Goal: Task Accomplishment & Management: Manage account settings

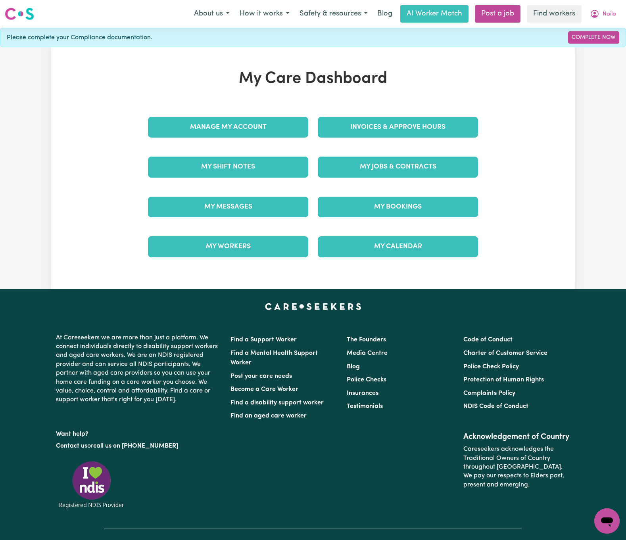
click at [409, 59] on div "My Care Dashboard Manage My Account Invoices & Approve Hours My Shift Notes My …" at bounding box center [312, 168] width 523 height 242
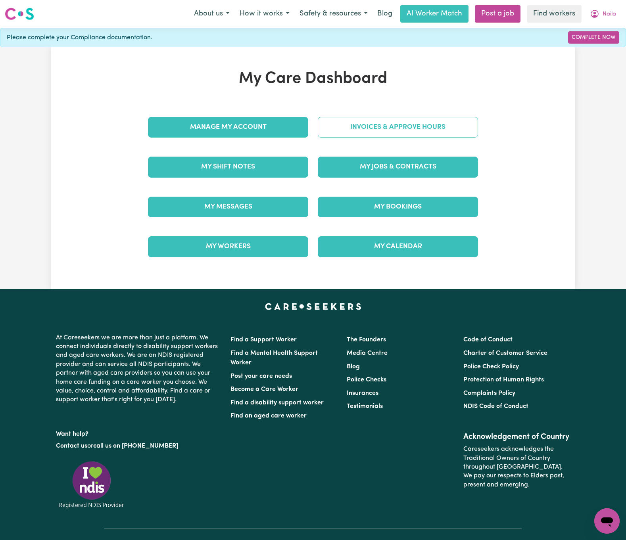
click at [425, 124] on link "Invoices & Approve Hours" at bounding box center [398, 127] width 160 height 21
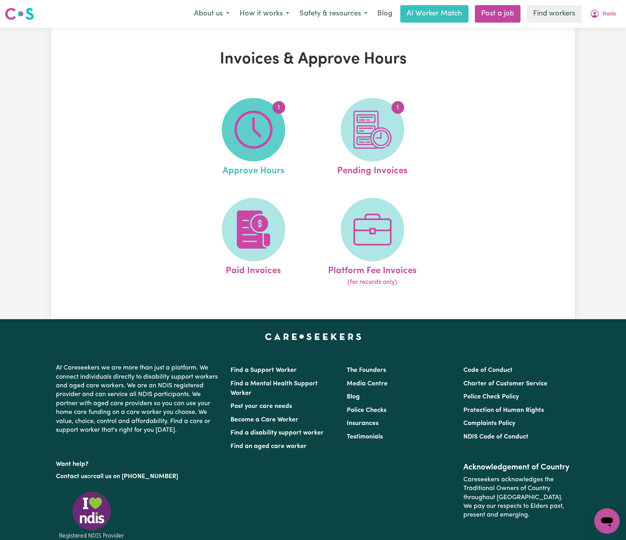
click at [271, 131] on img at bounding box center [253, 130] width 38 height 38
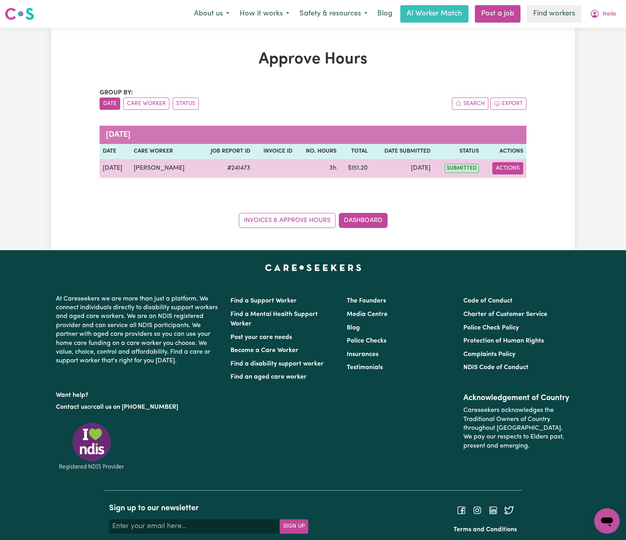
click at [510, 172] on button "Actions" at bounding box center [507, 168] width 31 height 12
click at [536, 188] on link "View Job Report" at bounding box center [528, 187] width 68 height 16
select select "pm"
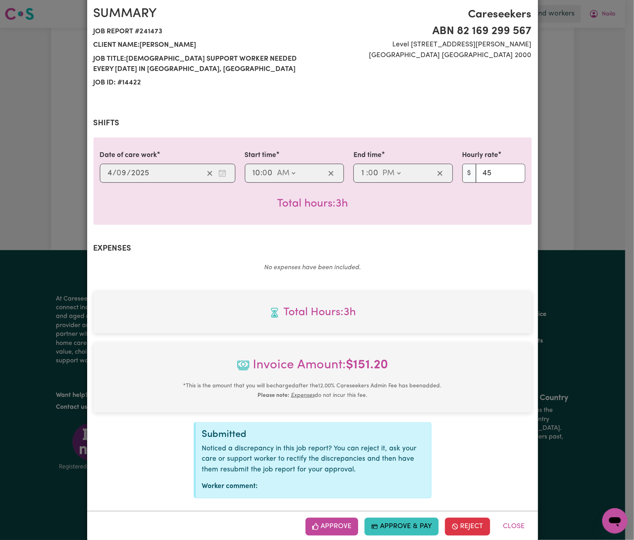
scroll to position [84, 0]
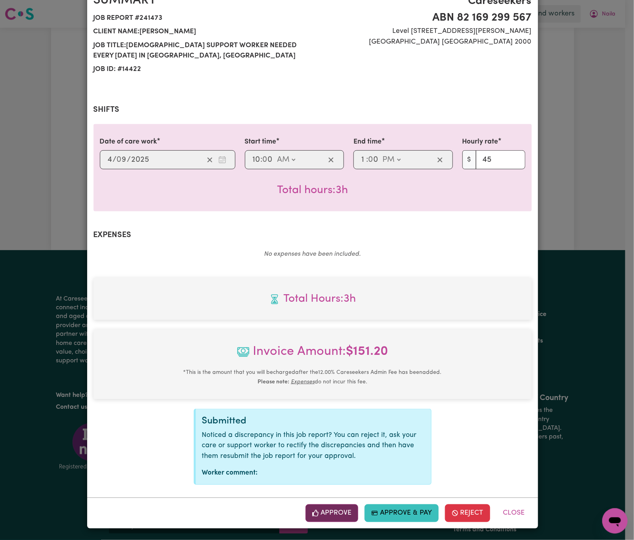
click at [339, 505] on button "Approve" at bounding box center [332, 512] width 53 height 17
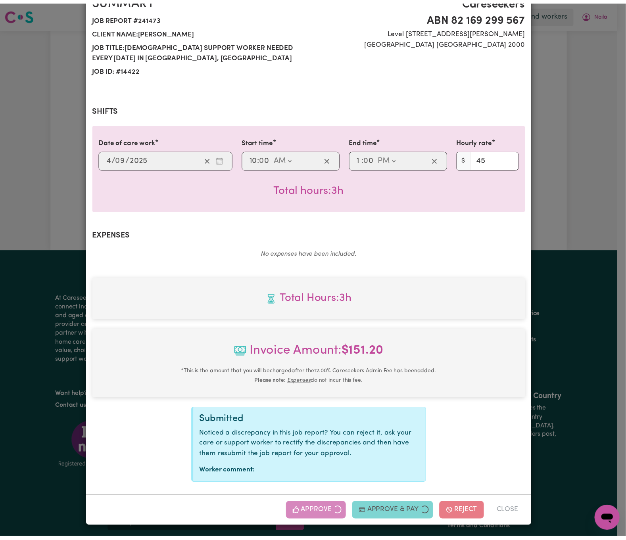
scroll to position [0, 0]
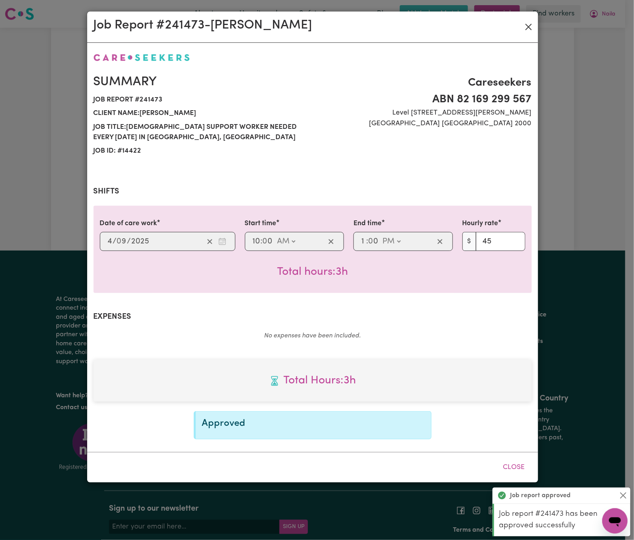
drag, startPoint x: 525, startPoint y: 20, endPoint x: 526, endPoint y: 24, distance: 4.1
click at [525, 21] on div "Job Report # 241473 - [PERSON_NAME]" at bounding box center [312, 26] width 451 height 31
click at [528, 25] on button "Close" at bounding box center [529, 27] width 13 height 13
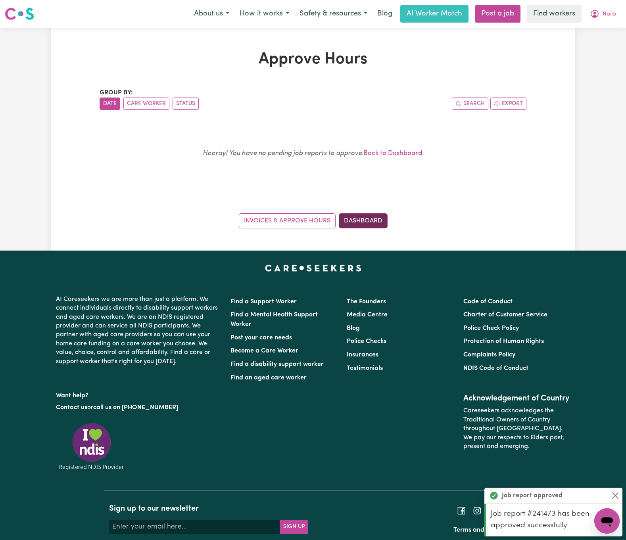
click at [373, 225] on link "Dashboard" at bounding box center [363, 220] width 49 height 15
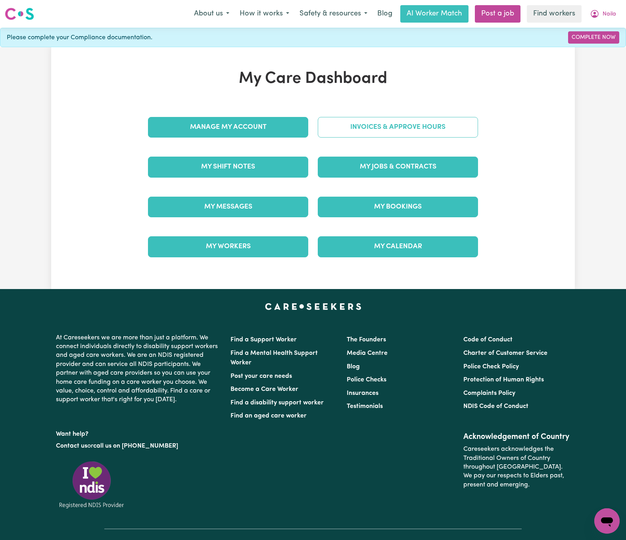
click at [445, 120] on link "Invoices & Approve Hours" at bounding box center [398, 127] width 160 height 21
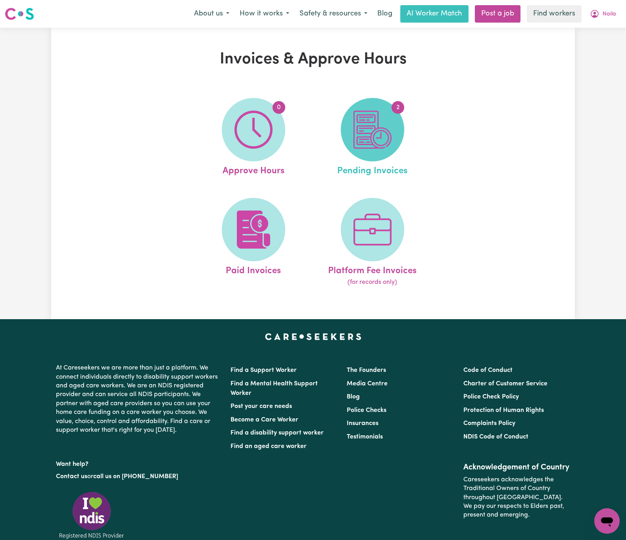
click at [368, 137] on img at bounding box center [372, 130] width 38 height 38
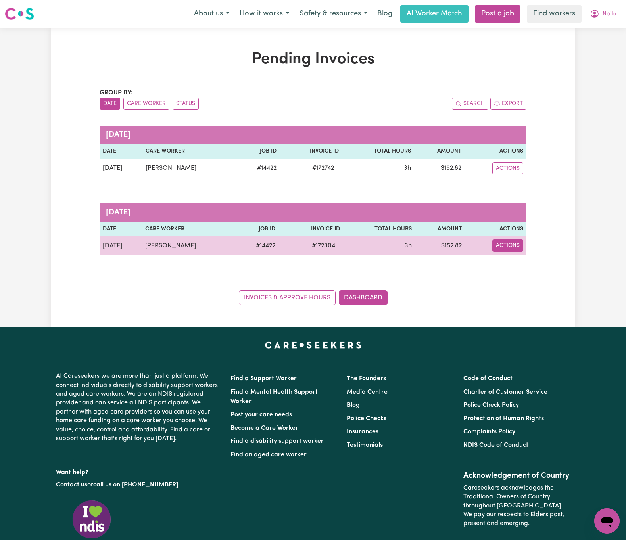
click at [509, 245] on button "Actions" at bounding box center [507, 245] width 31 height 12
click at [534, 261] on link "Download Invoice" at bounding box center [530, 265] width 73 height 16
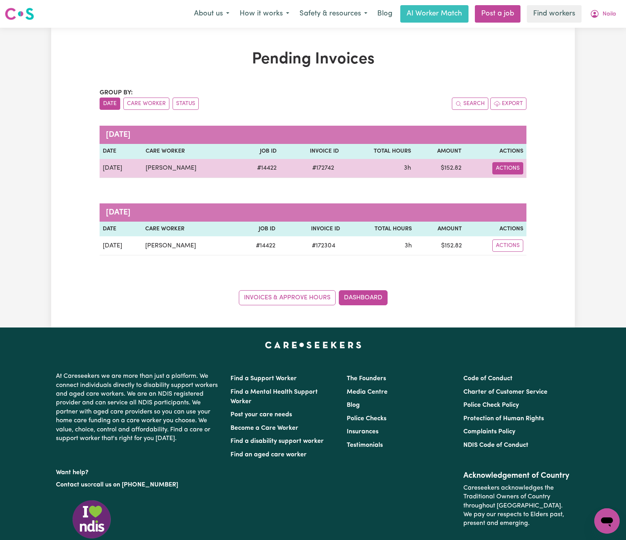
click at [509, 170] on button "Actions" at bounding box center [507, 168] width 31 height 12
drag, startPoint x: 515, startPoint y: 174, endPoint x: 536, endPoint y: 188, distance: 25.7
click at [536, 188] on link "Download Invoice" at bounding box center [530, 187] width 73 height 16
